Goal: Information Seeking & Learning: Learn about a topic

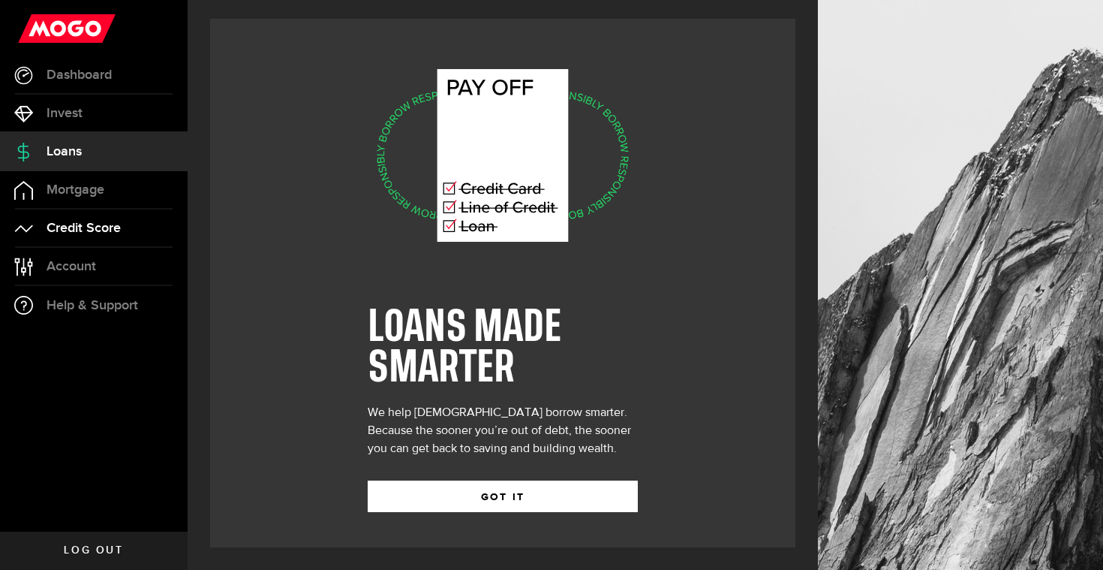
click at [174, 218] on link "Credit Score" at bounding box center [94, 228] width 188 height 38
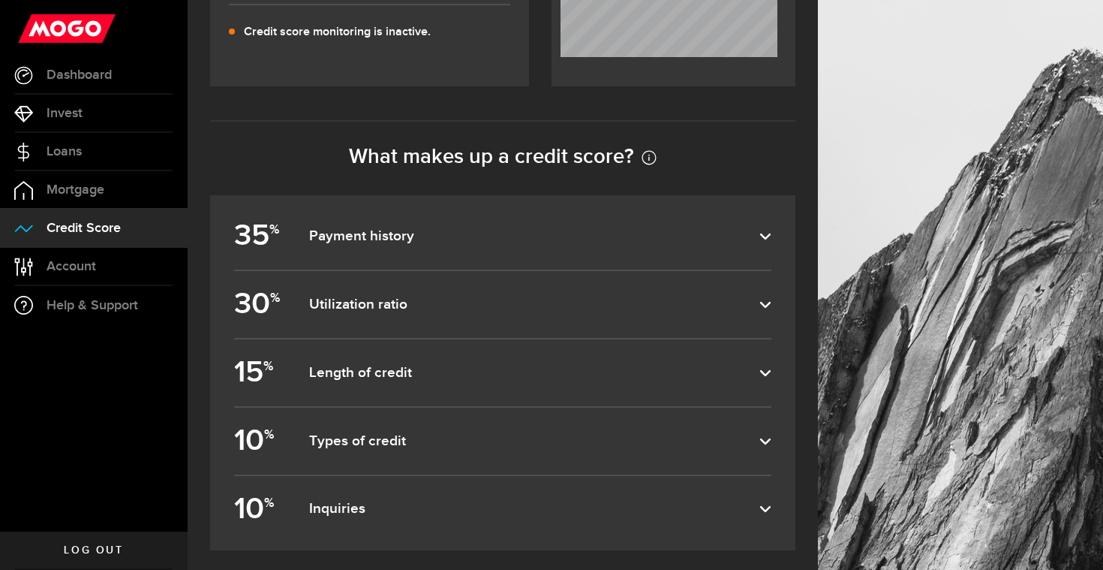
scroll to position [560, 0]
click at [411, 238] on dfn "Payment history" at bounding box center [534, 236] width 450 height 18
click at [0, 0] on input "35 % Payment history" at bounding box center [0, 0] width 0 height 0
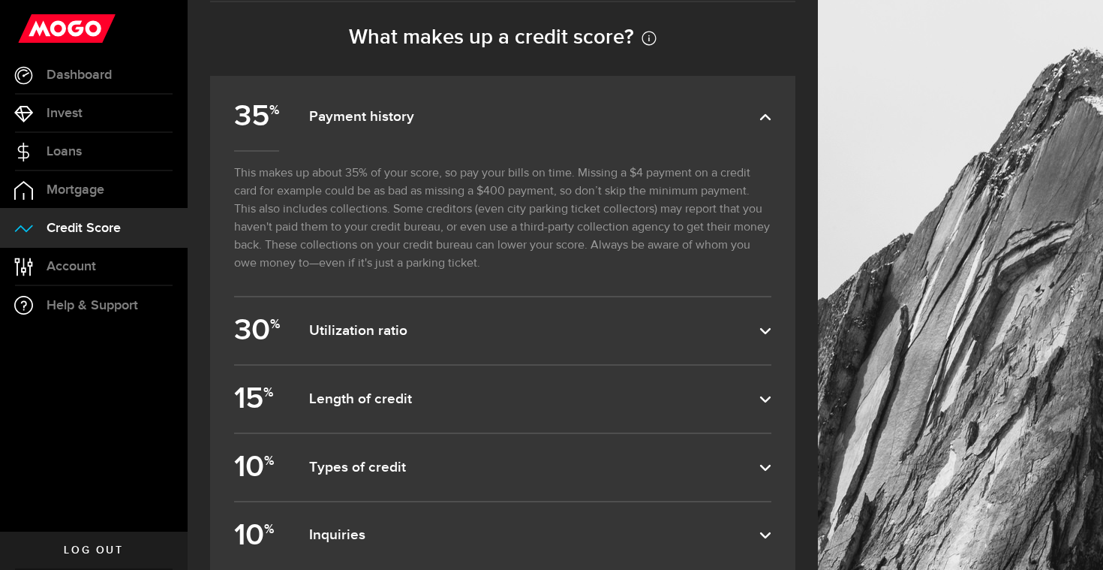
scroll to position [703, 0]
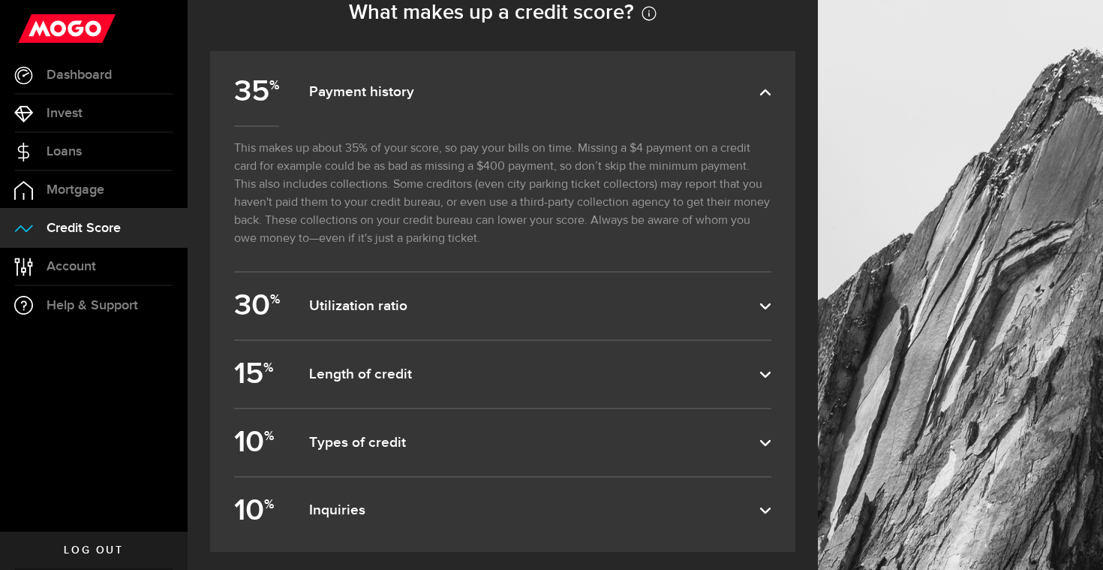
click at [414, 474] on label "10 % Types of credit" at bounding box center [502, 442] width 537 height 67
click at [0, 0] on input "10 % Types of credit" at bounding box center [0, 0] width 0 height 0
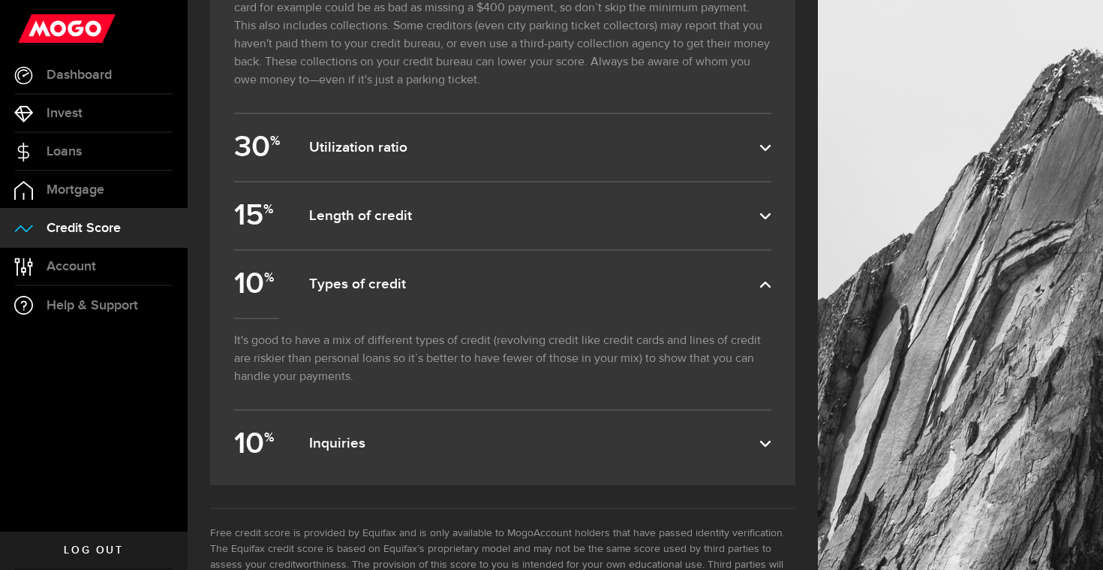
scroll to position [916, 0]
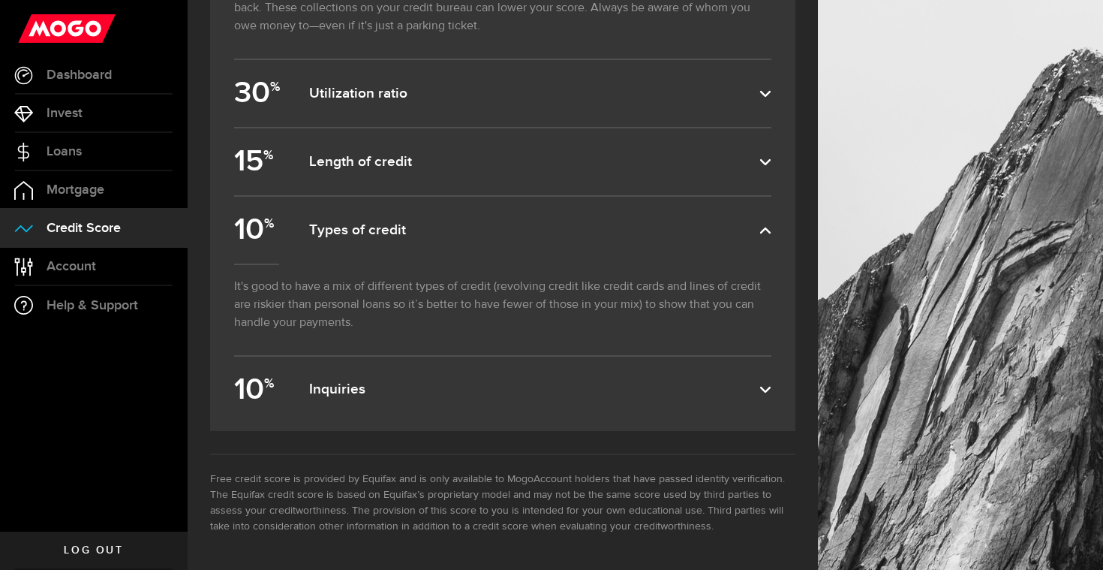
click at [444, 405] on label "10 % Inquiries" at bounding box center [502, 390] width 537 height 67
click at [0, 0] on input "10 % Inquiries" at bounding box center [0, 0] width 0 height 0
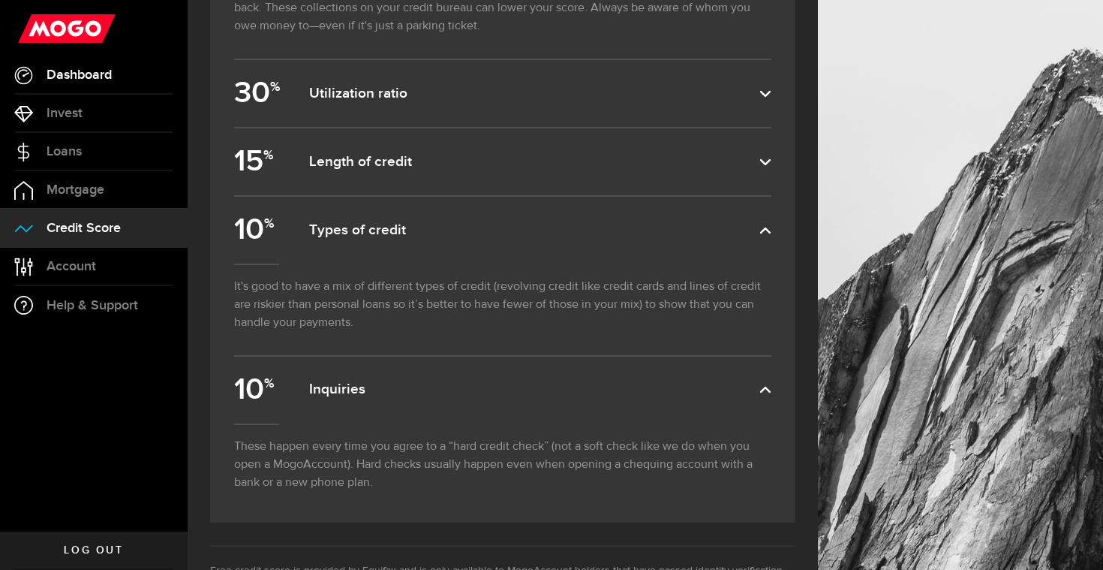
click at [158, 83] on link "Dashboard" at bounding box center [94, 75] width 188 height 38
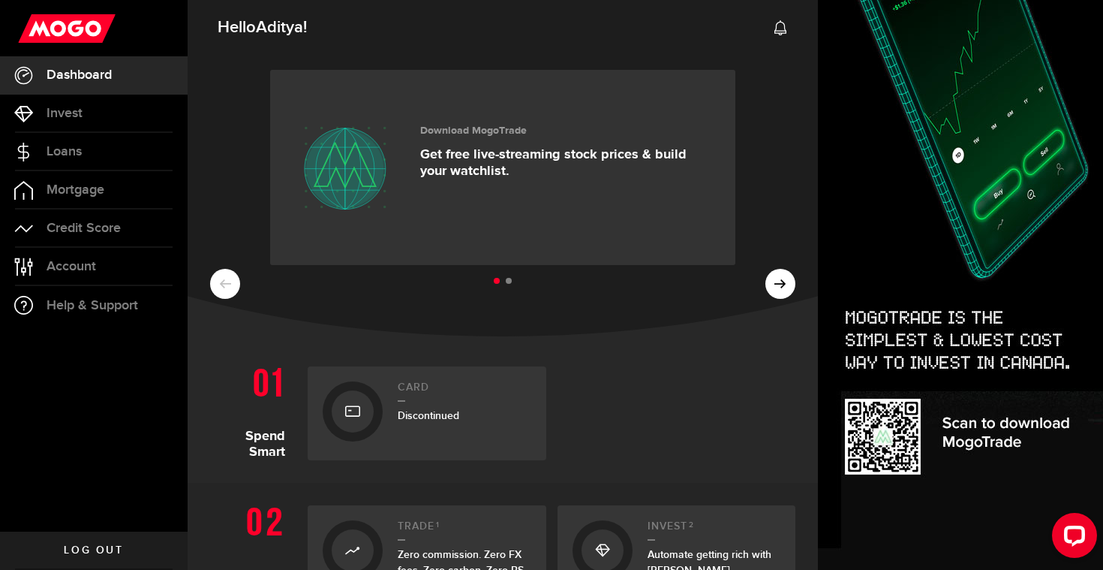
click at [762, 263] on div "Download MogoTrade Get free live-streaming stock prices & build your watchlist.…" at bounding box center [503, 193] width 631 height 285
click at [780, 276] on ul at bounding box center [503, 282] width 586 height 20
click at [780, 281] on ul at bounding box center [503, 282] width 586 height 20
click at [221, 283] on ul at bounding box center [503, 282] width 586 height 20
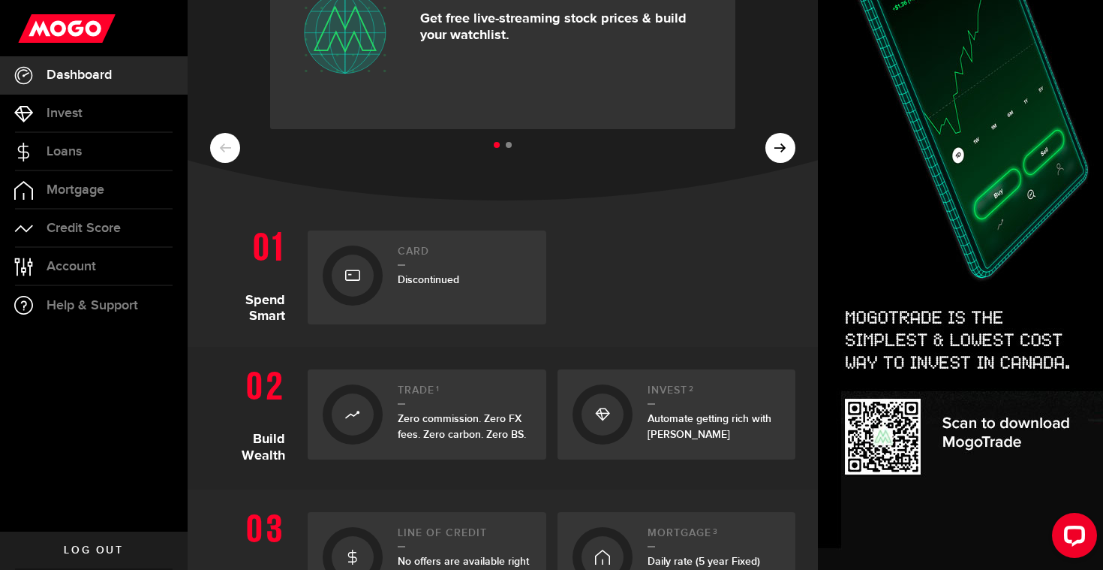
scroll to position [297, 0]
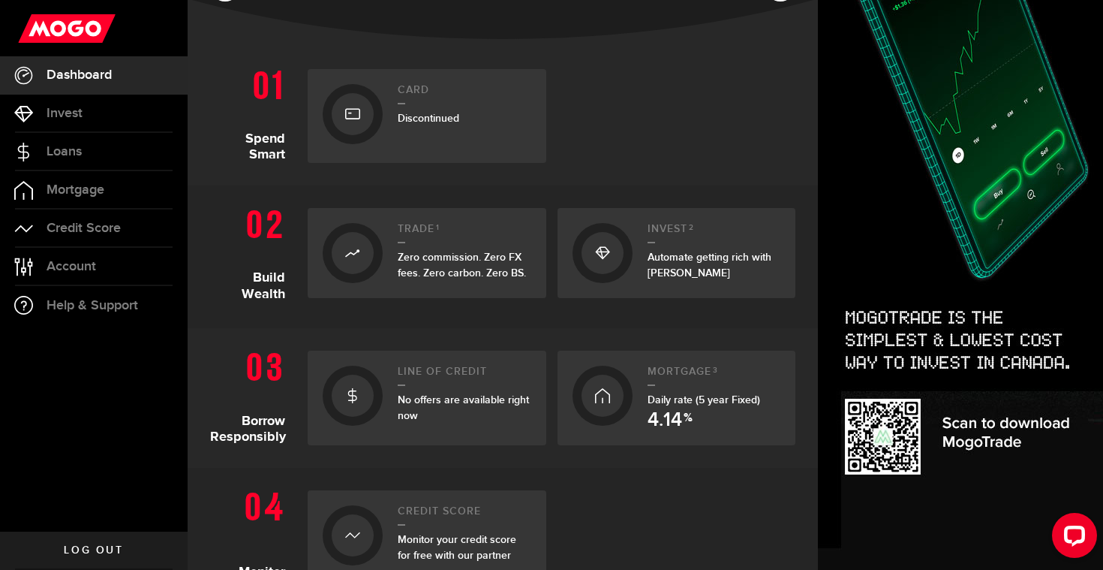
click at [352, 396] on use at bounding box center [352, 395] width 9 height 15
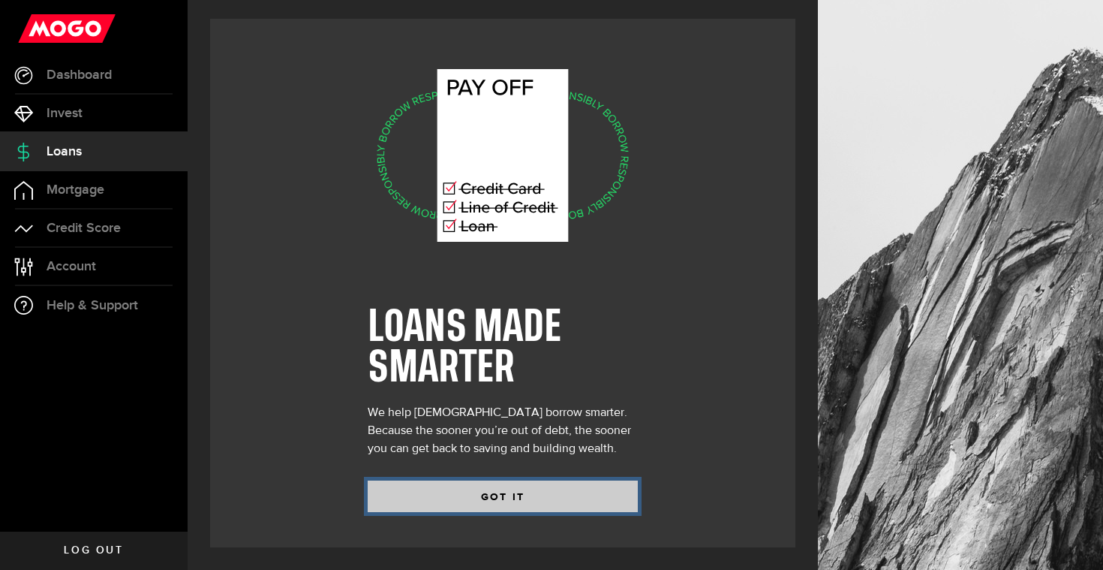
click at [532, 503] on button "GOT IT" at bounding box center [503, 496] width 270 height 32
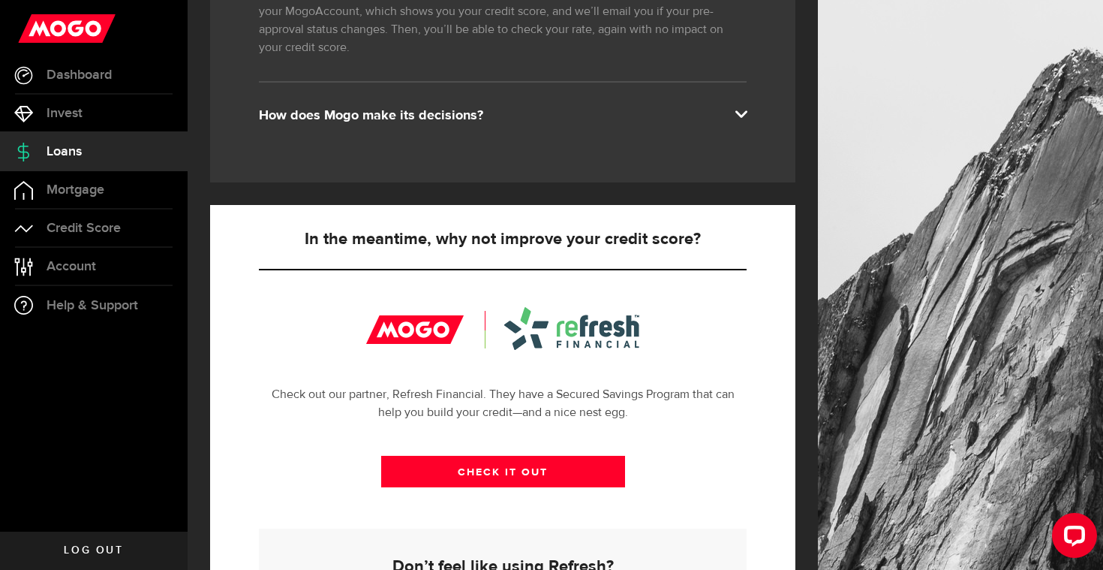
scroll to position [390, 0]
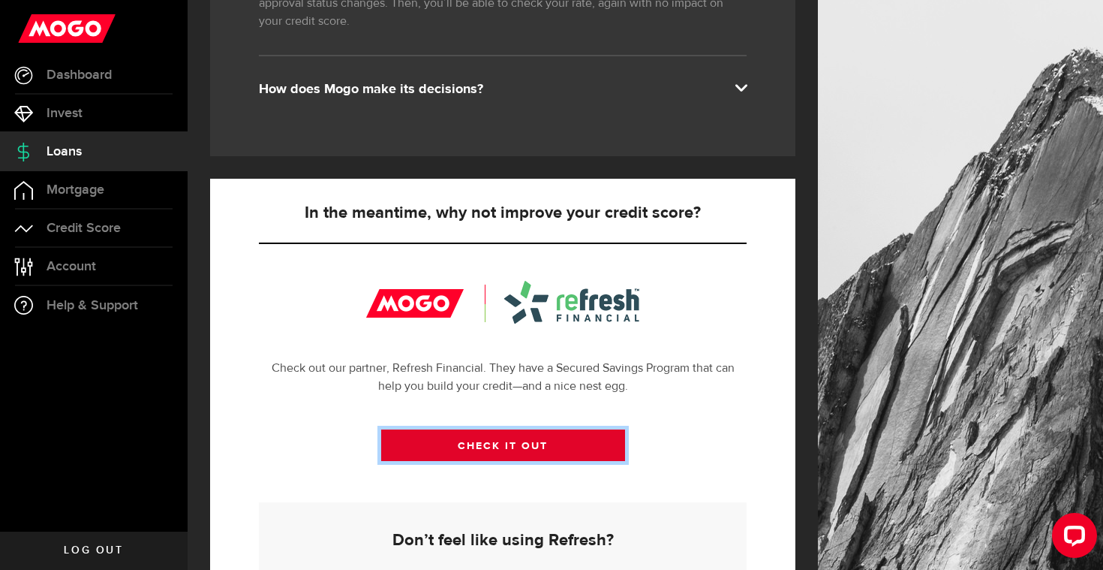
click at [499, 438] on link "CHECK IT OUT" at bounding box center [503, 445] width 244 height 32
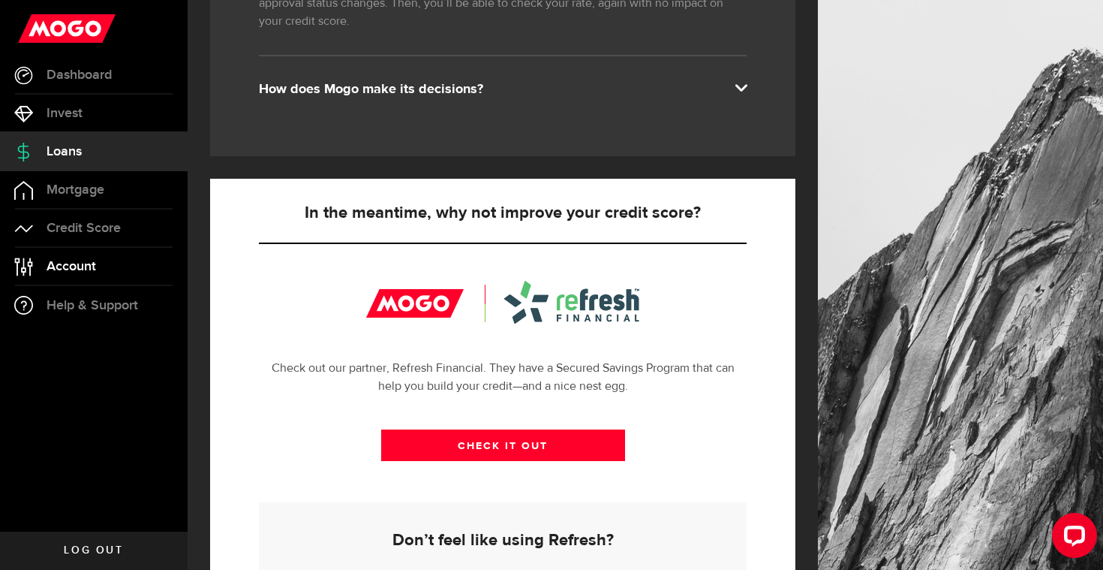
click at [93, 251] on link "Account Compte" at bounding box center [94, 267] width 188 height 38
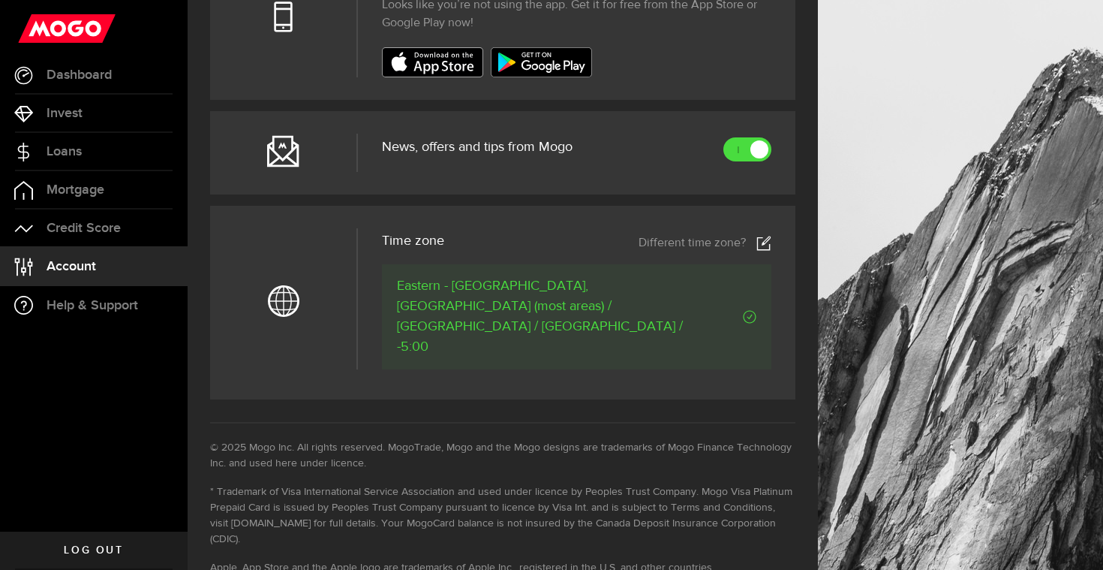
scroll to position [637, 0]
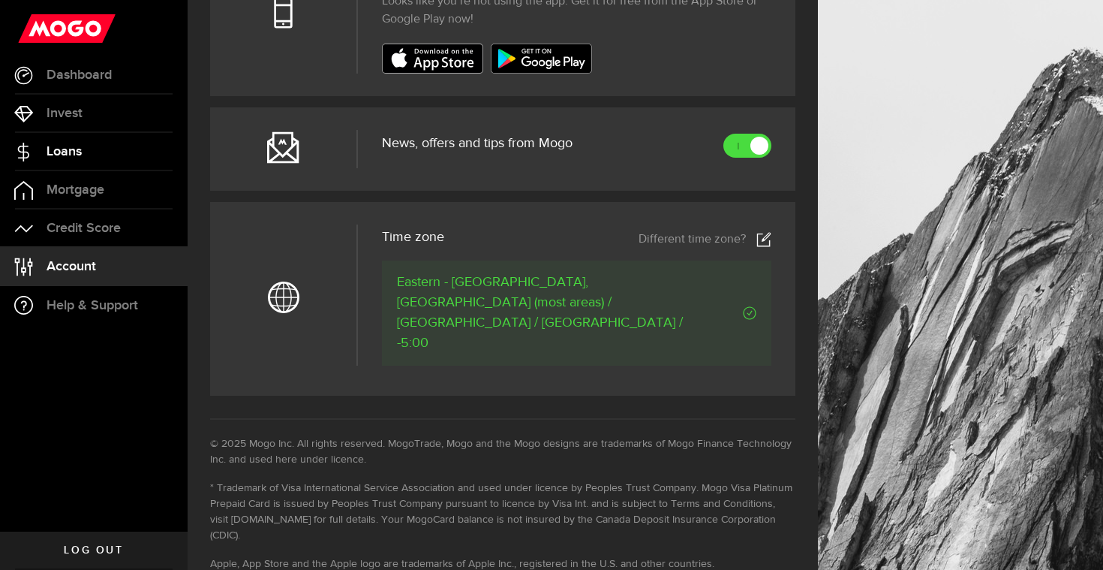
click at [134, 170] on li "Loans" at bounding box center [94, 152] width 188 height 38
click at [134, 149] on link "Loans" at bounding box center [94, 152] width 188 height 38
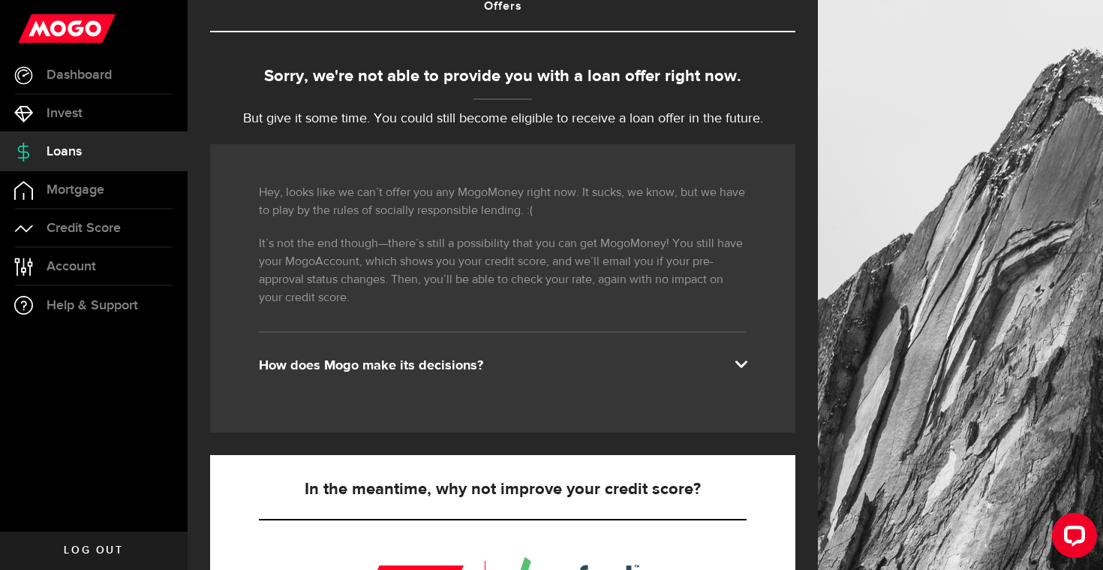
scroll to position [31, 0]
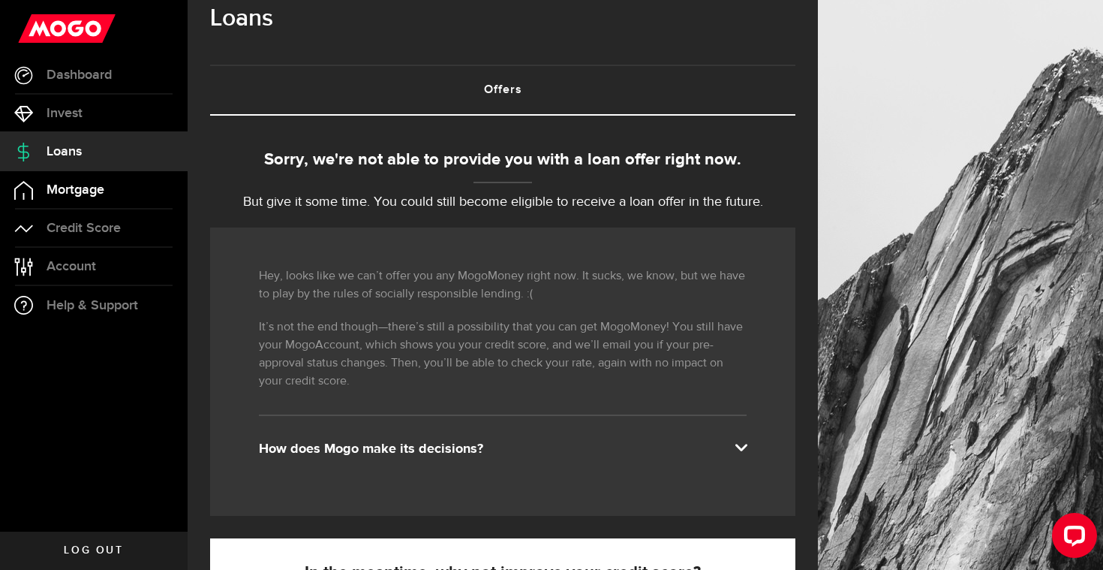
click at [105, 193] on link "Mortgage" at bounding box center [94, 190] width 188 height 38
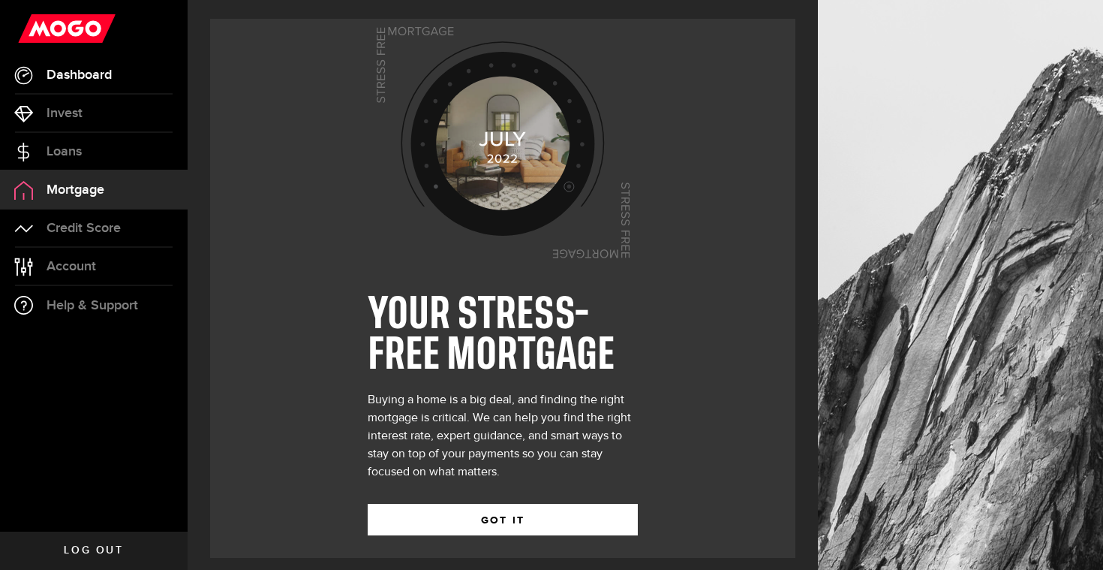
click at [108, 87] on link "Dashboard" at bounding box center [94, 75] width 188 height 38
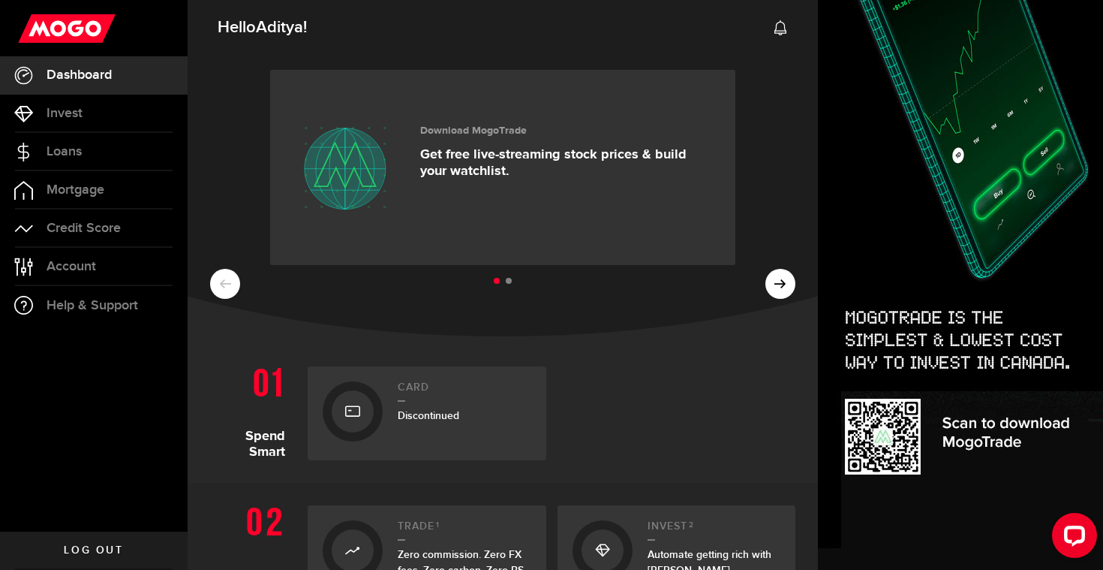
click at [781, 265] on div "Download MogoTrade Get free live-streaming stock prices & build your watchlist.…" at bounding box center [503, 193] width 631 height 285
click at [783, 286] on ul at bounding box center [503, 282] width 586 height 20
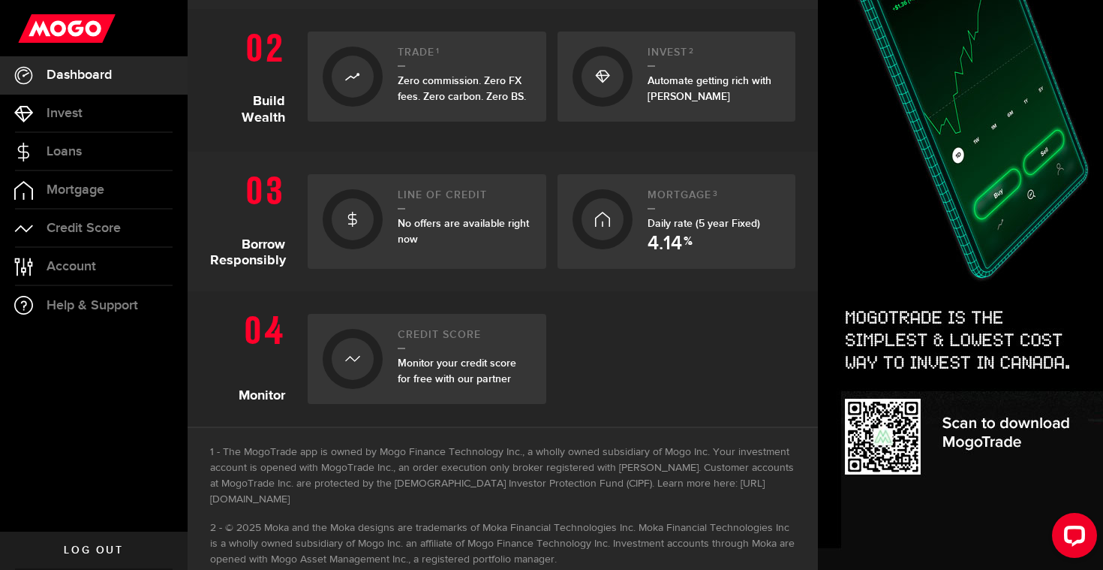
scroll to position [551, 0]
